Goal: Information Seeking & Learning: Learn about a topic

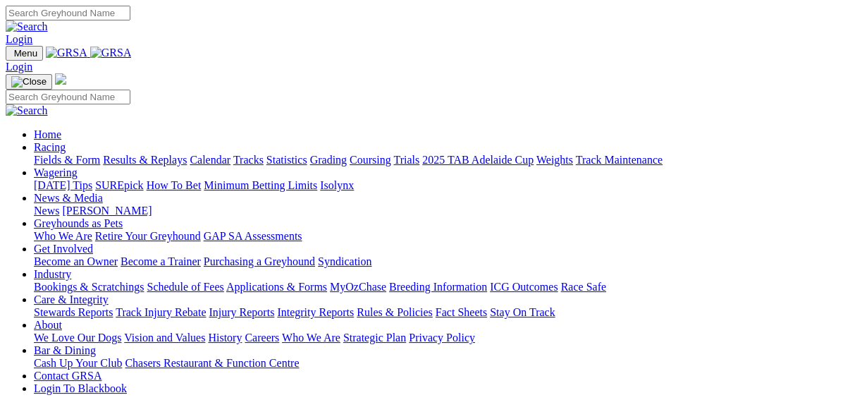
click at [39, 154] on link "Fields & Form" at bounding box center [67, 160] width 66 height 12
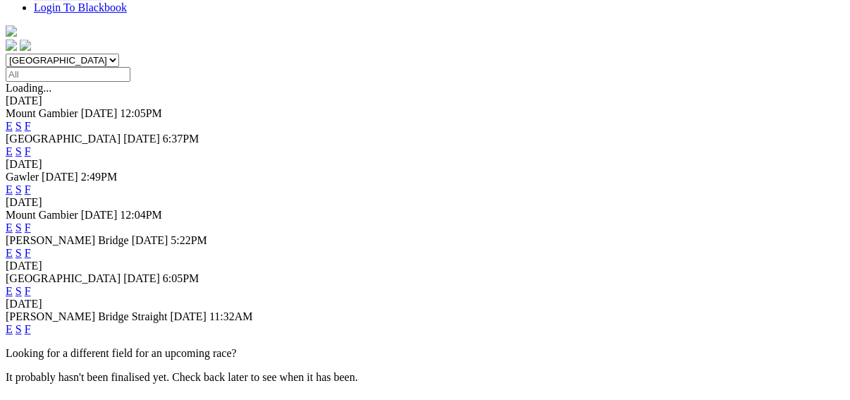
scroll to position [434, 0]
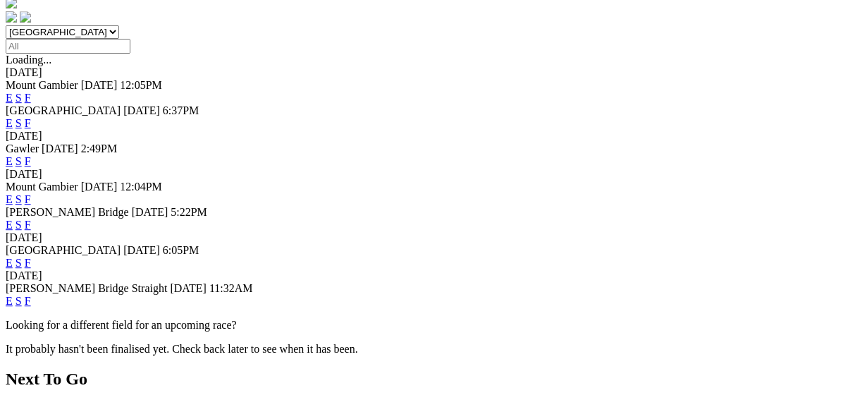
click at [13, 295] on link "E" at bounding box center [9, 301] width 7 height 12
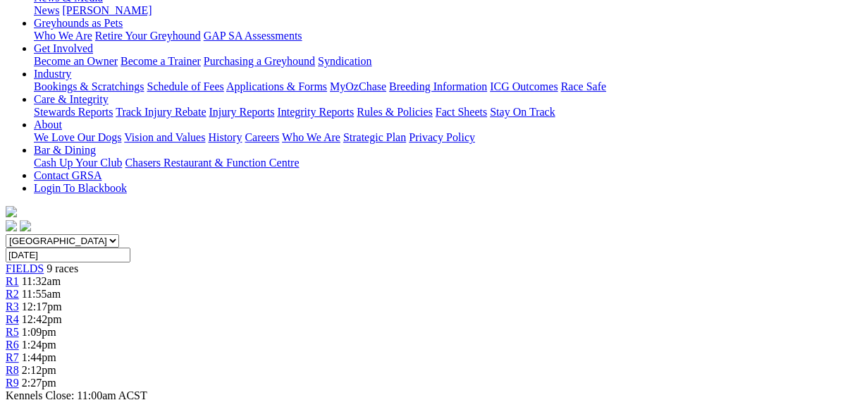
scroll to position [395, 0]
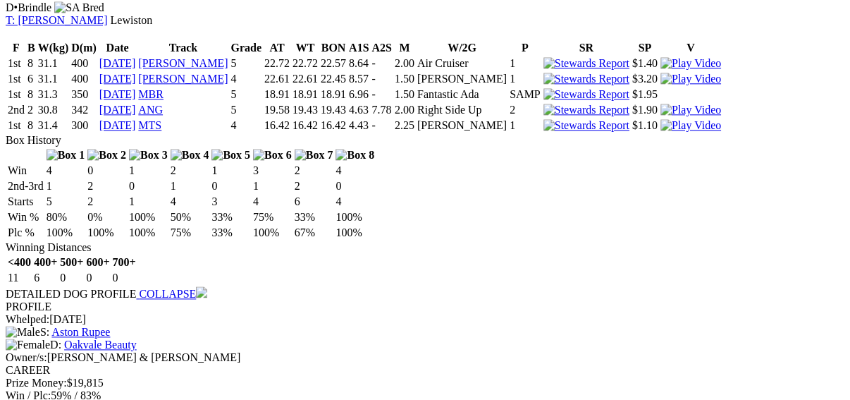
scroll to position [1240, 0]
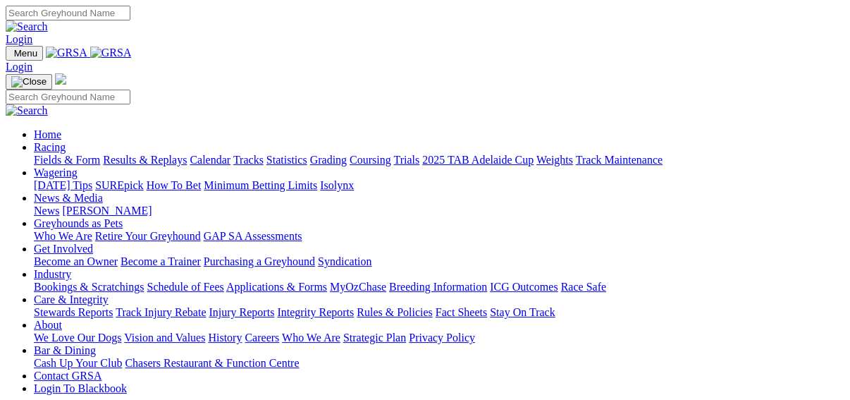
click at [35, 154] on link "Fields & Form" at bounding box center [67, 160] width 66 height 12
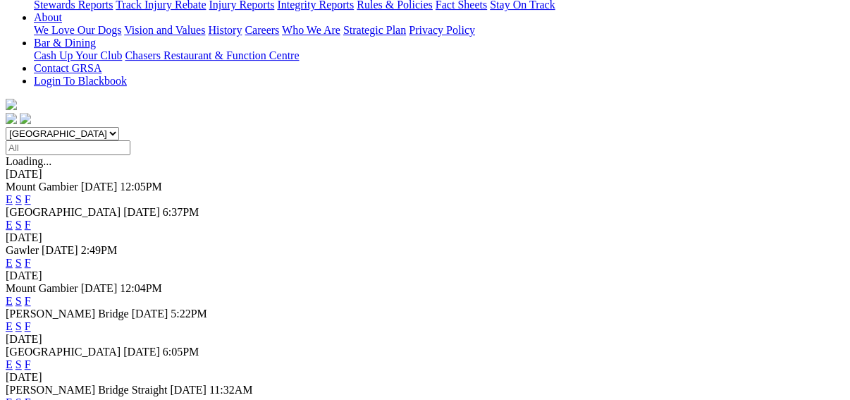
scroll to position [395, 0]
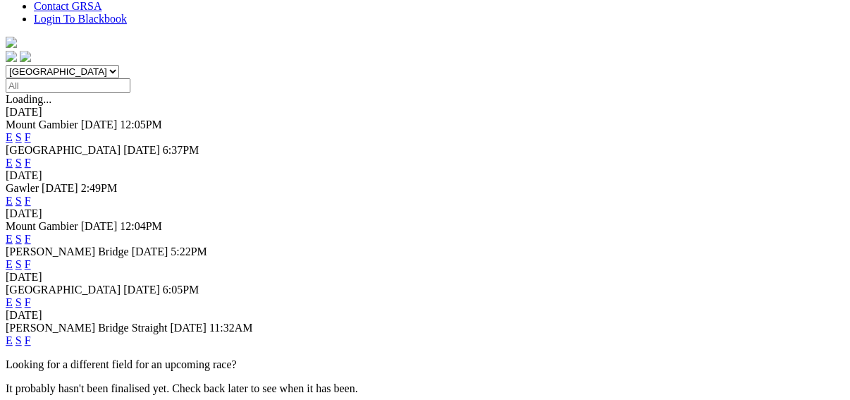
click at [31, 334] on link "F" at bounding box center [28, 340] width 6 height 12
